Goal: Share content: Share content

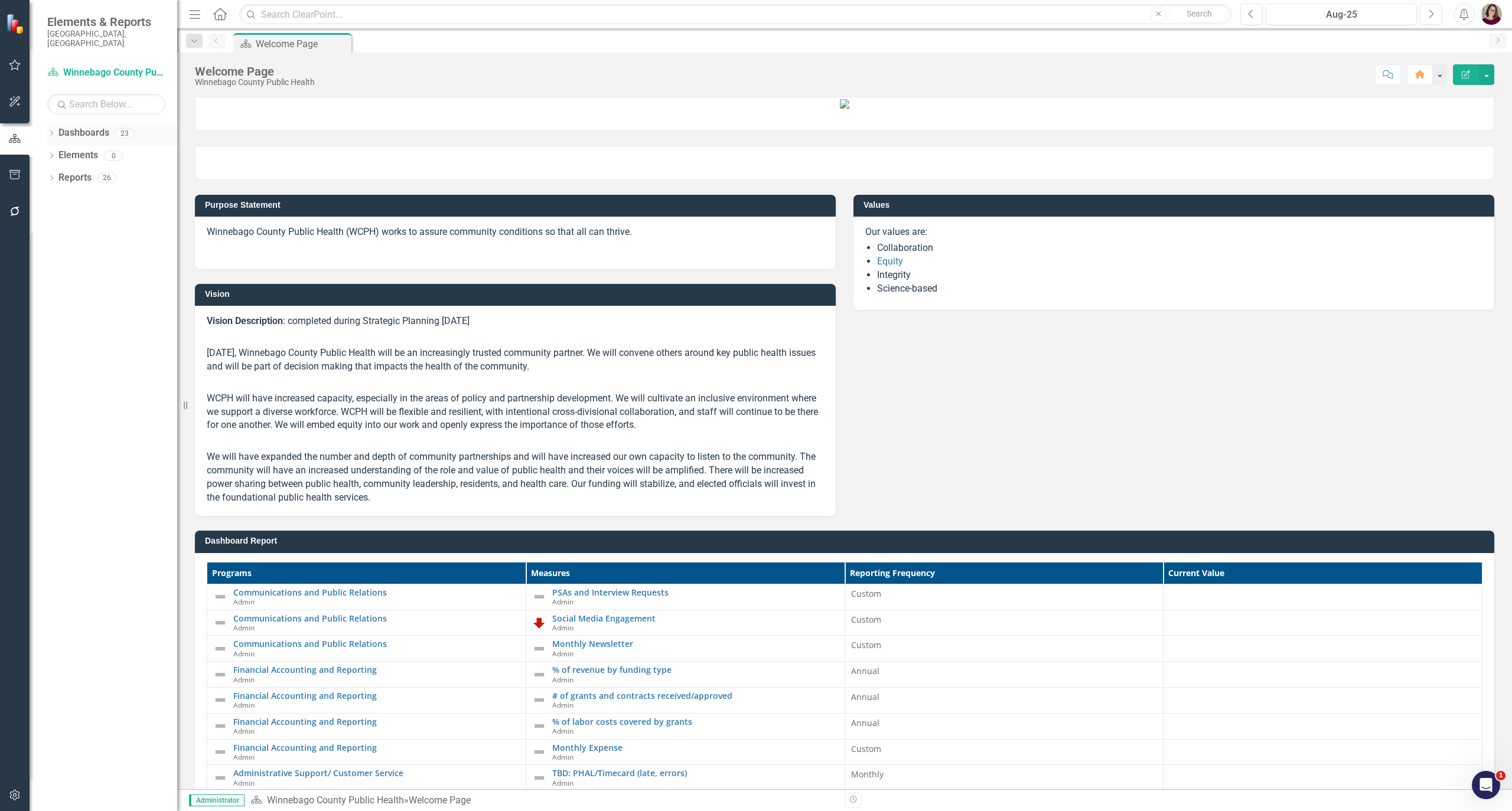
click at [53, 131] on icon "Dropdown" at bounding box center [51, 134] width 9 height 6
click at [59, 153] on icon at bounding box center [58, 156] width 3 height 6
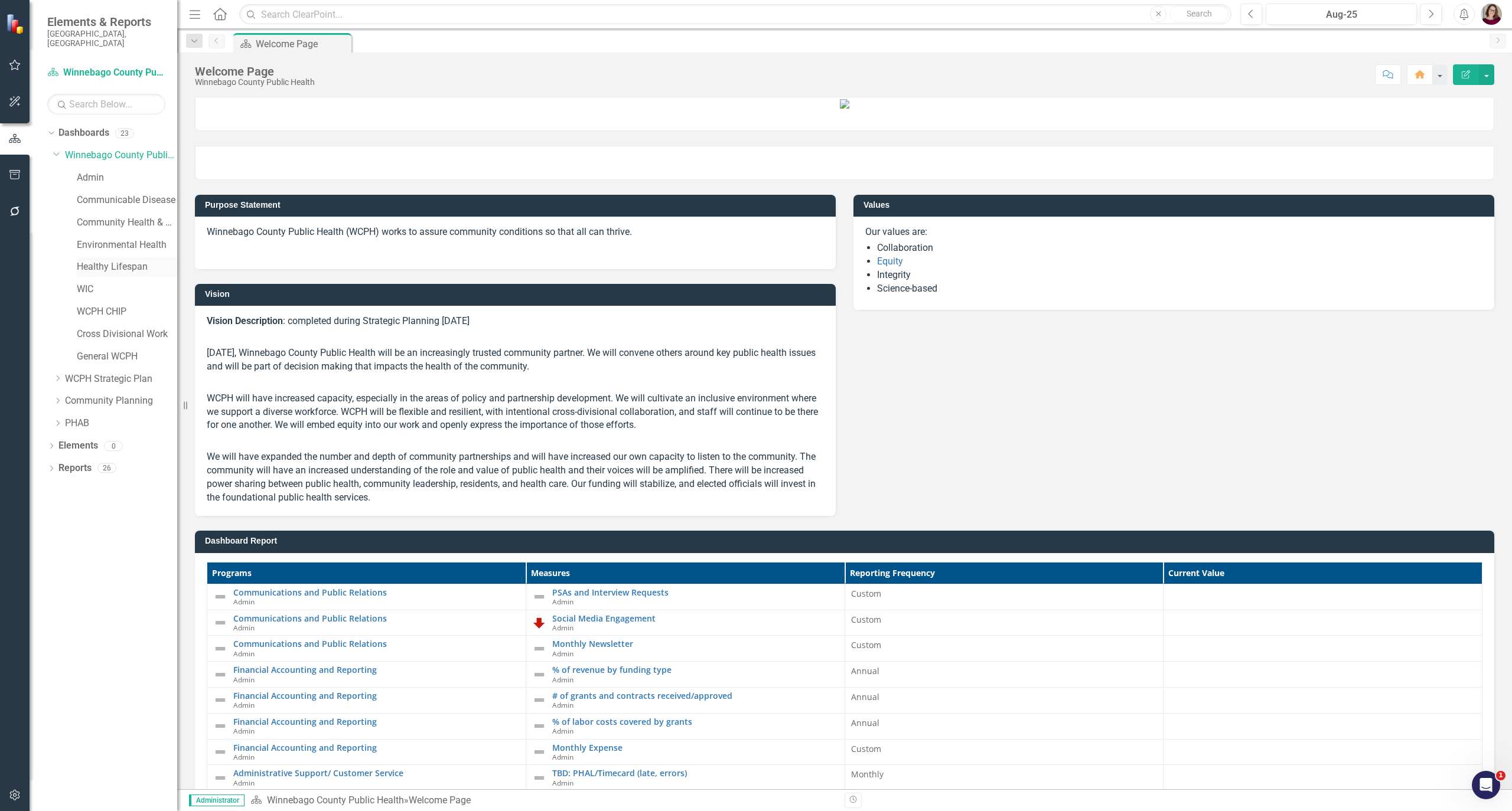
click at [83, 260] on link "Healthy Lifespan" at bounding box center [127, 267] width 101 height 14
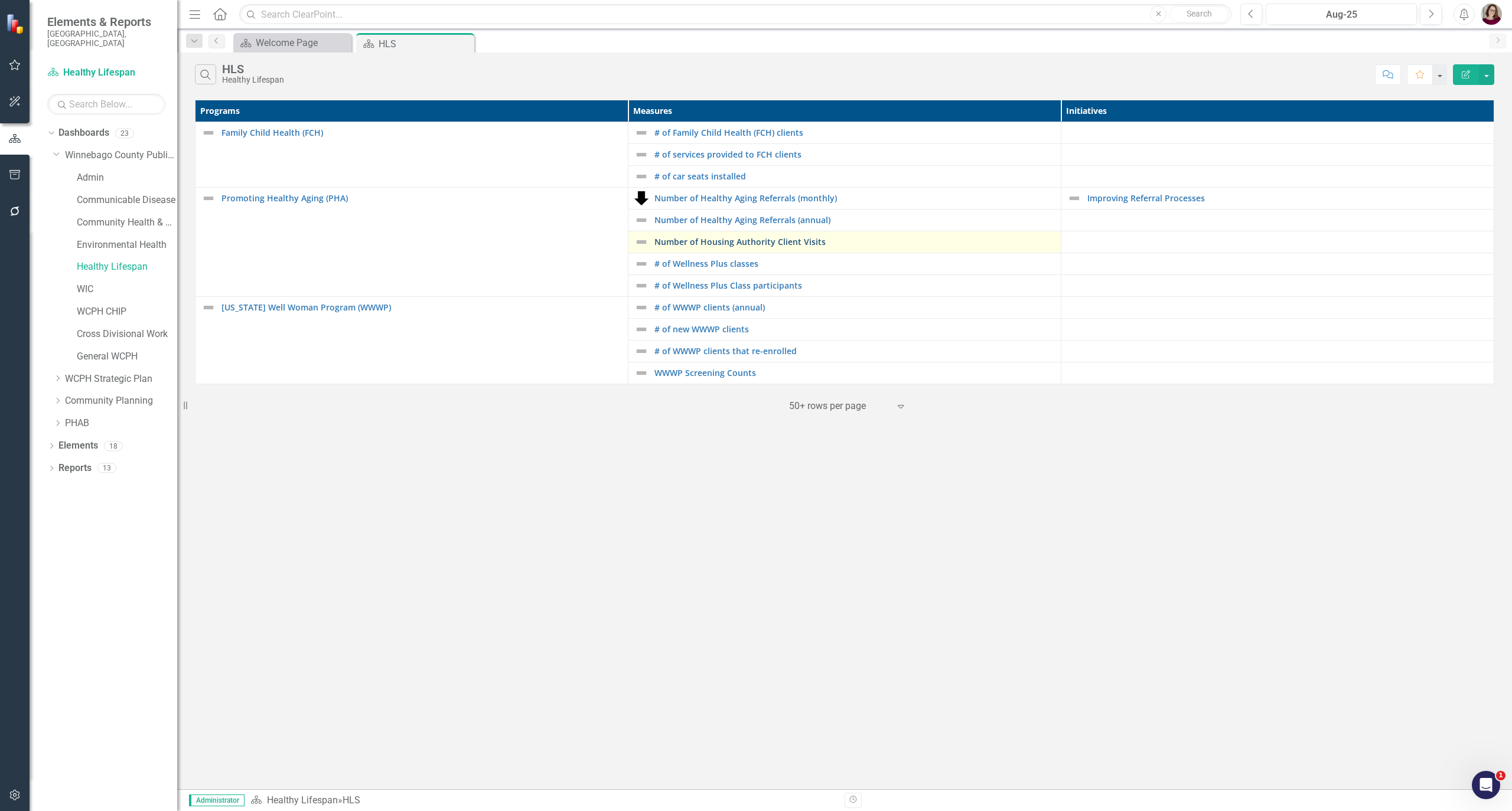
click at [761, 243] on link "Number of Housing Authority Client Visits" at bounding box center [854, 241] width 401 height 9
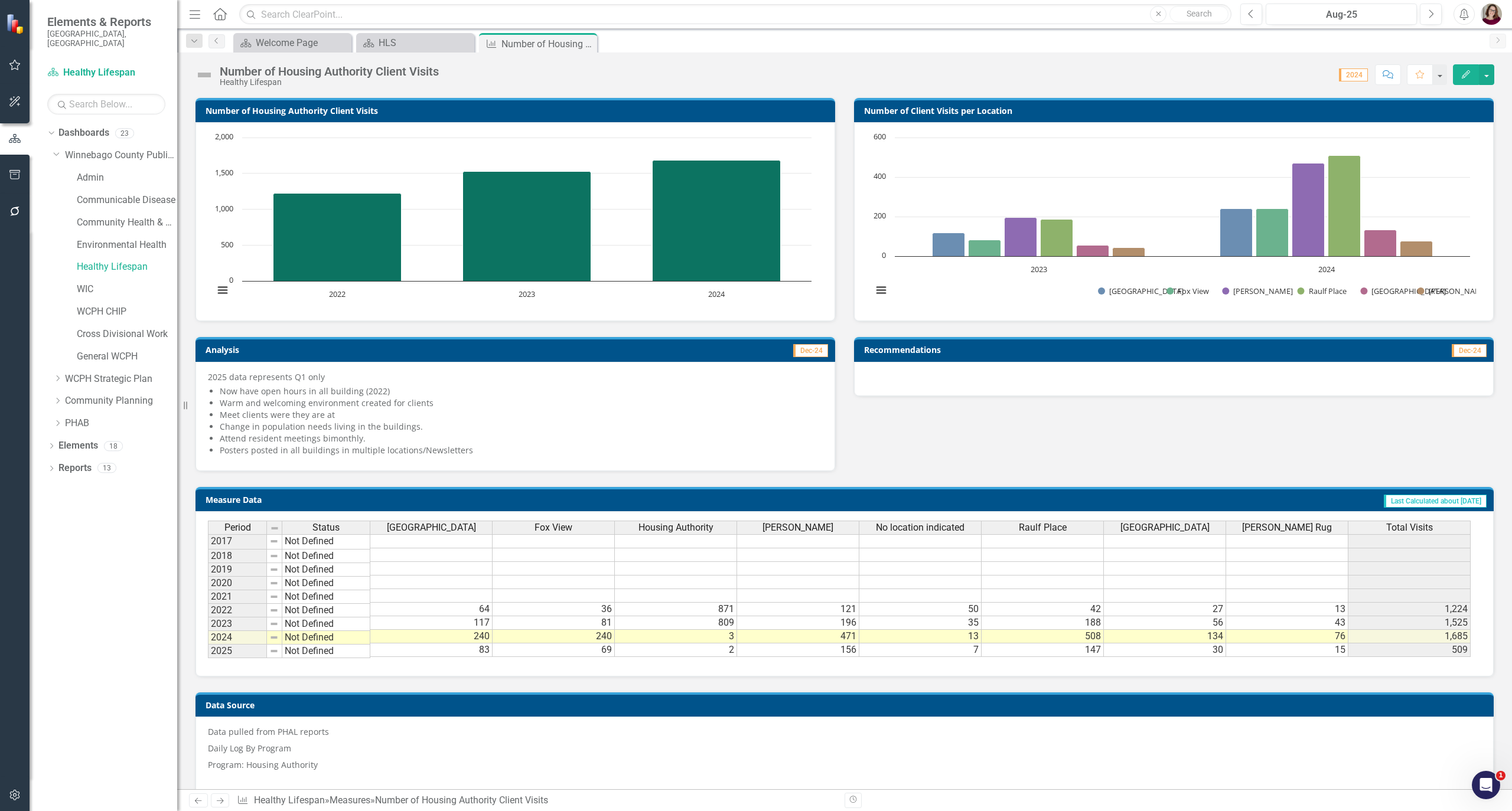
scroll to position [509, 0]
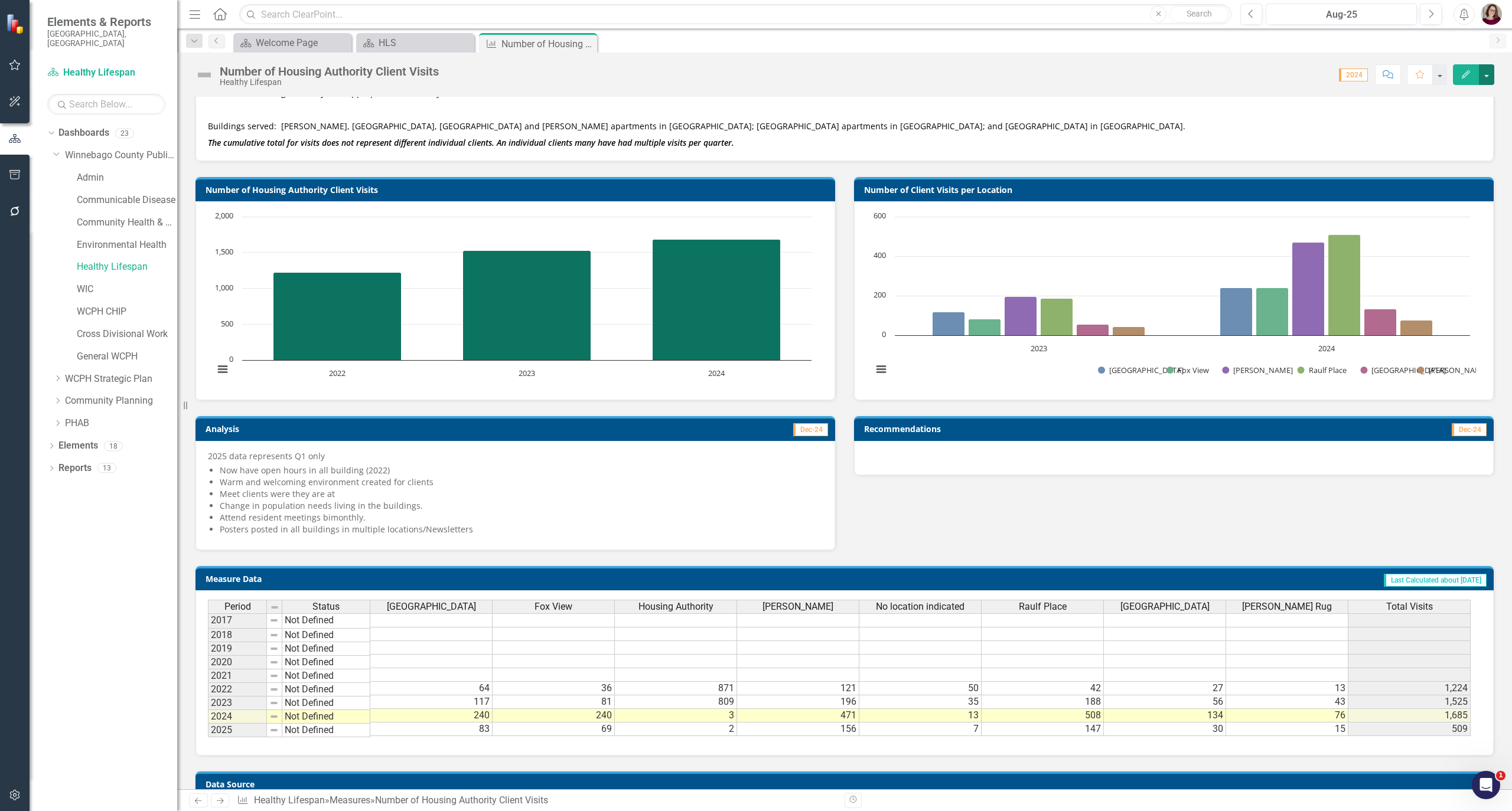
click at [1486, 73] on button "button" at bounding box center [1486, 74] width 15 height 21
click at [1448, 257] on link "Email Email Page" at bounding box center [1436, 253] width 115 height 22
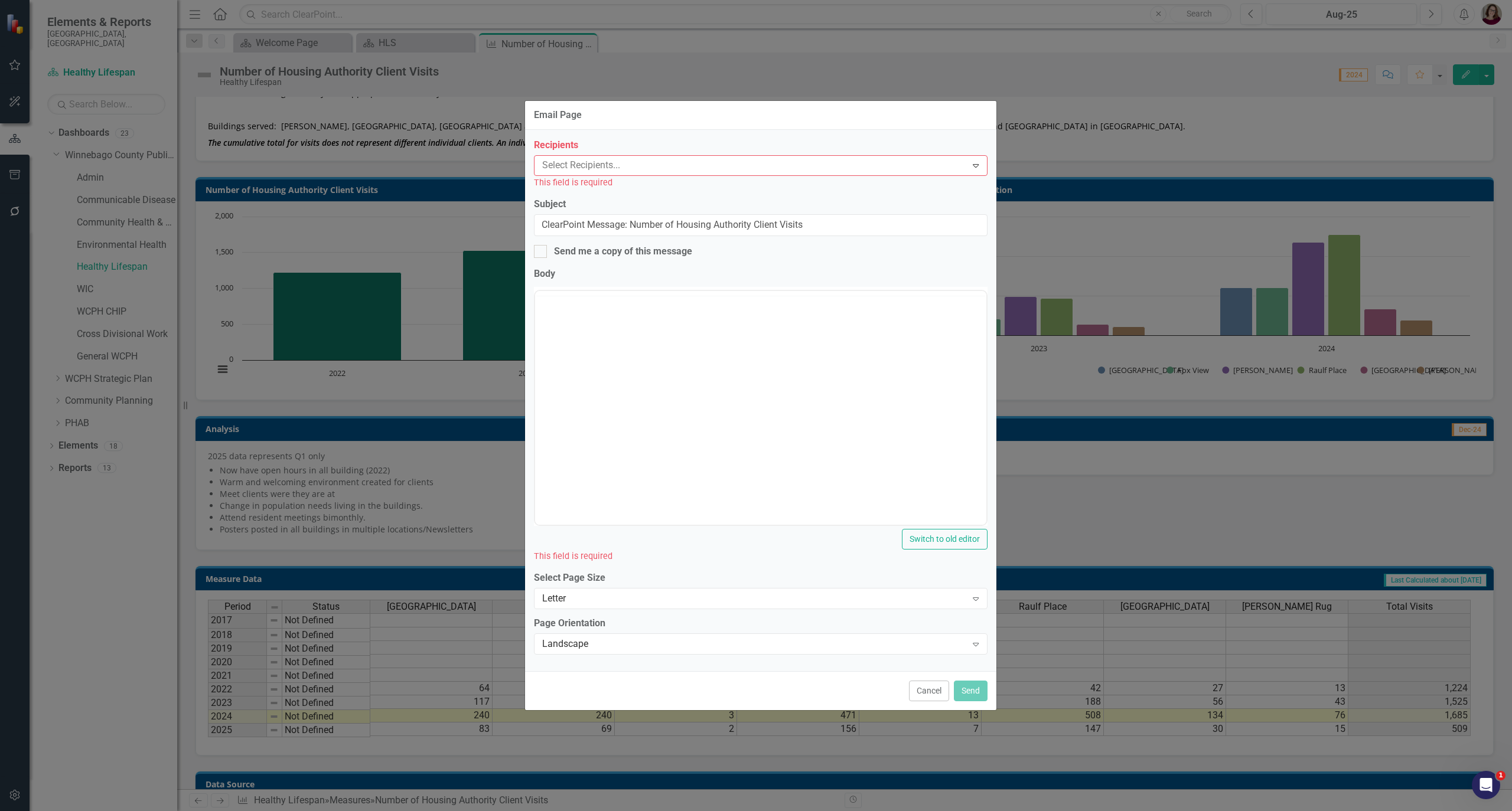
scroll to position [0, 0]
click at [735, 167] on div at bounding box center [752, 165] width 429 height 16
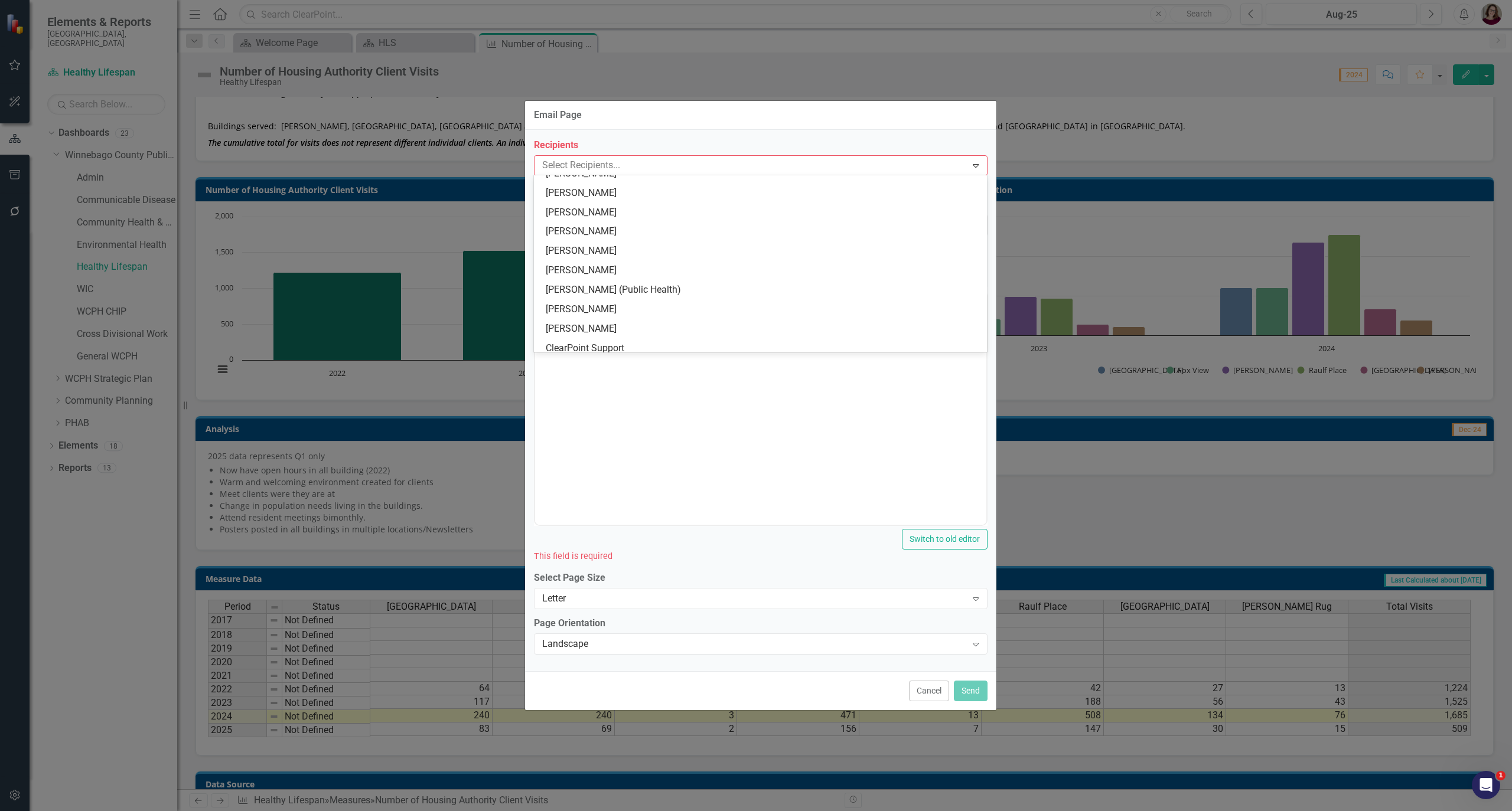
scroll to position [157, 0]
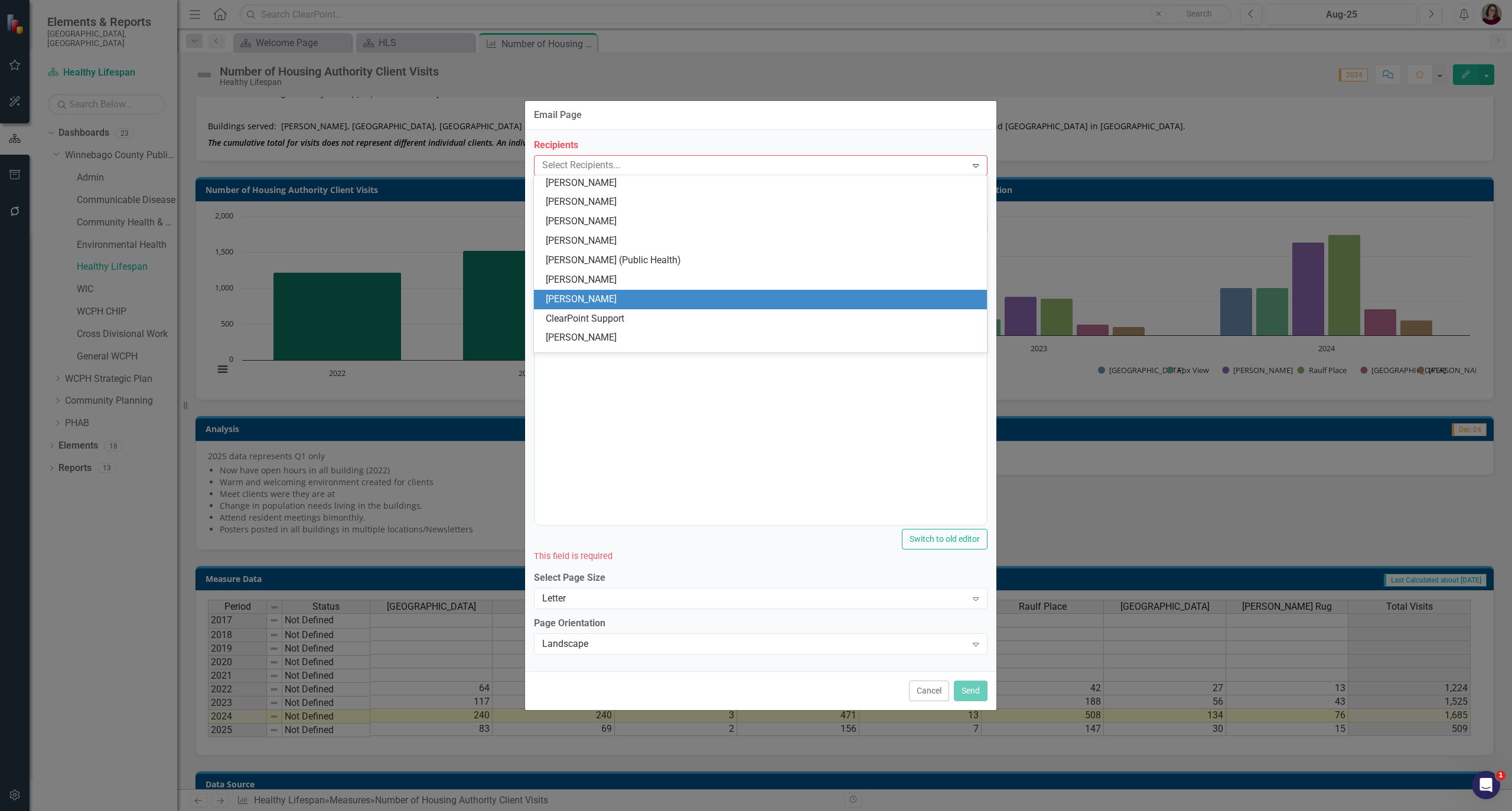
click at [695, 296] on div "[PERSON_NAME]" at bounding box center [763, 300] width 434 height 14
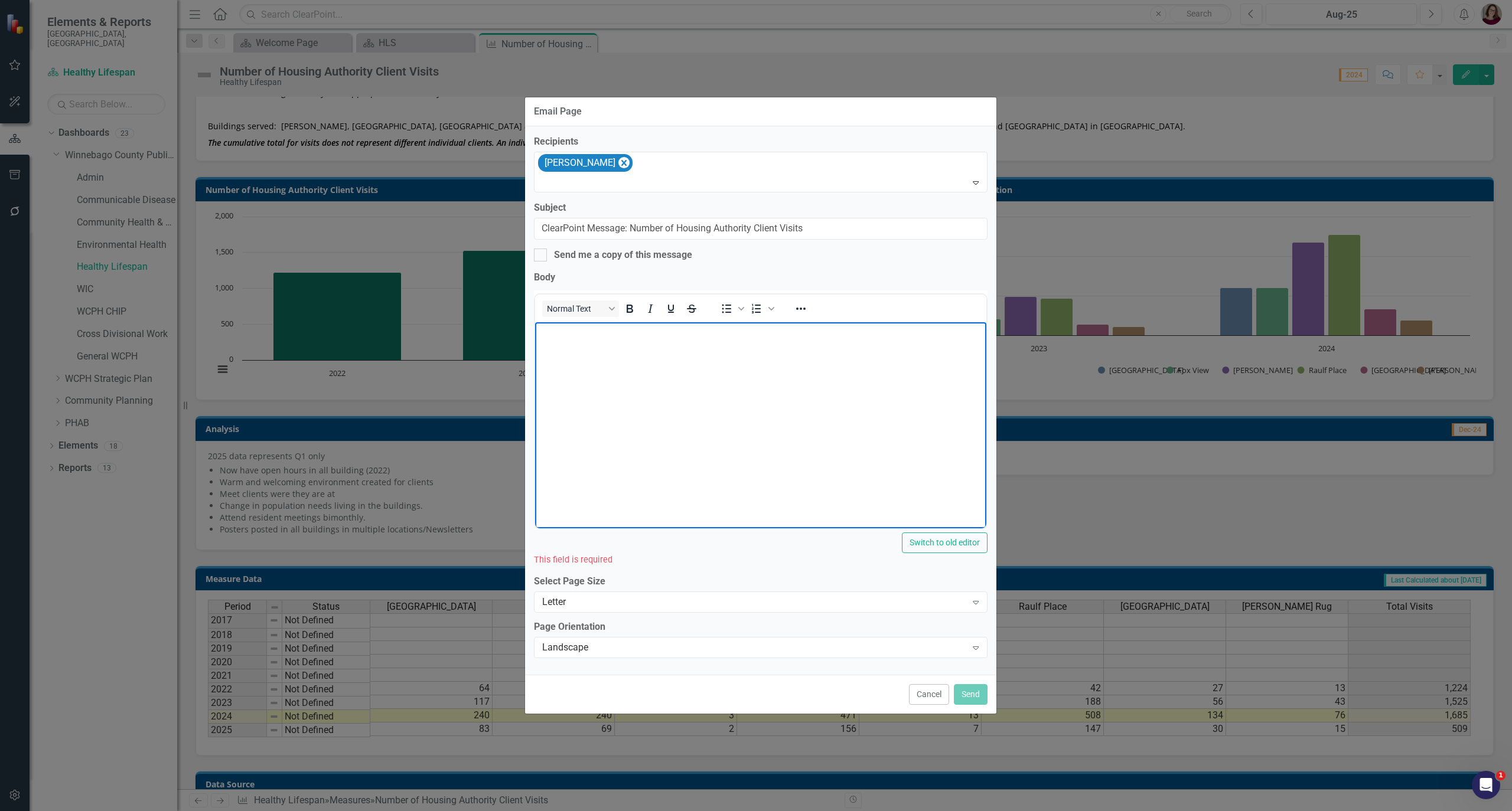
click at [748, 448] on body "Rich Text Area. Press ALT-0 for help." at bounding box center [760, 410] width 451 height 177
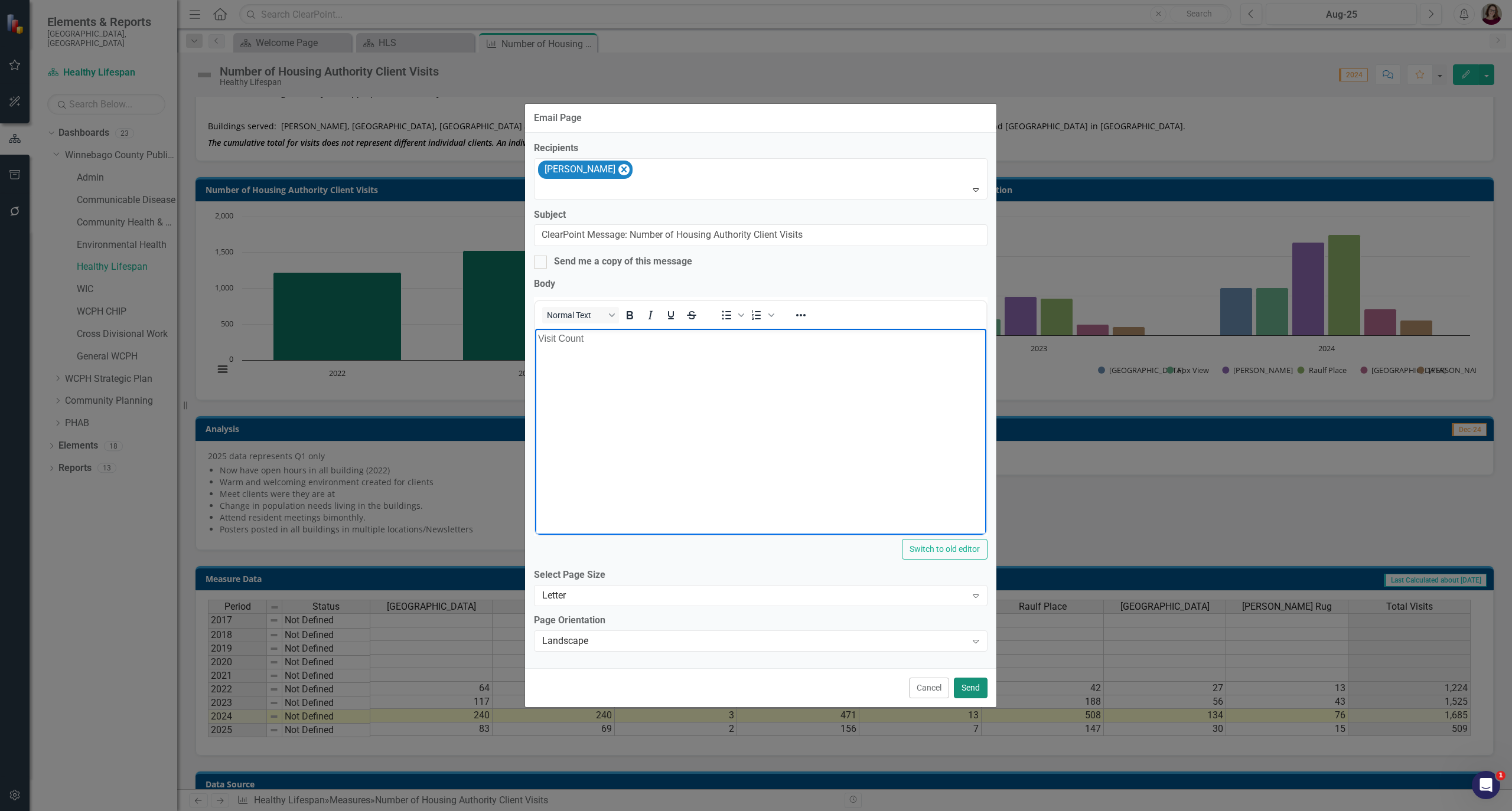
click at [963, 692] on button "Send" at bounding box center [970, 688] width 33 height 21
